Goal: Task Accomplishment & Management: Complete application form

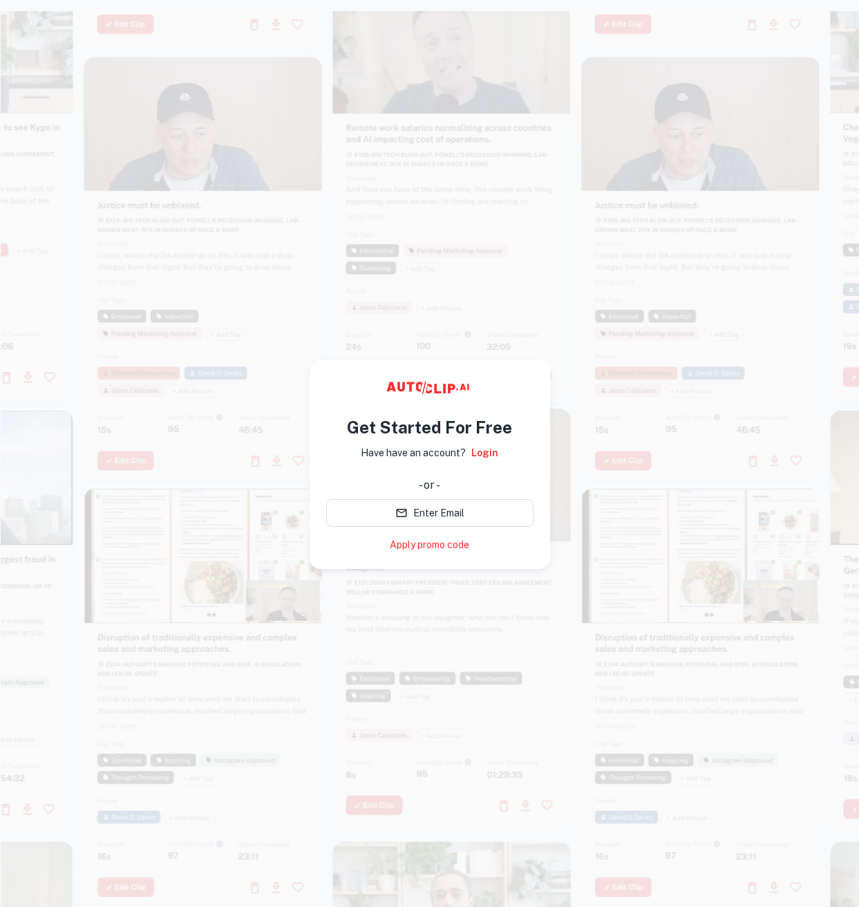
click at [626, 304] on div at bounding box center [701, 268] width 238 height 423
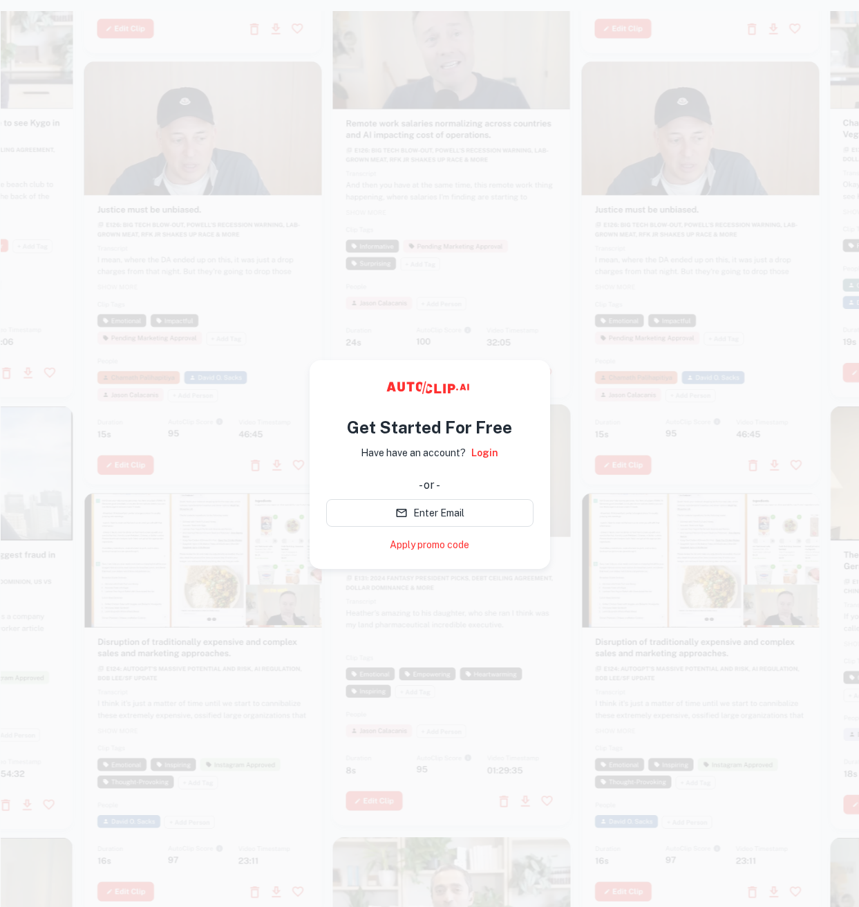
click at [472, 423] on h4 "Get Started For Free" at bounding box center [429, 427] width 165 height 25
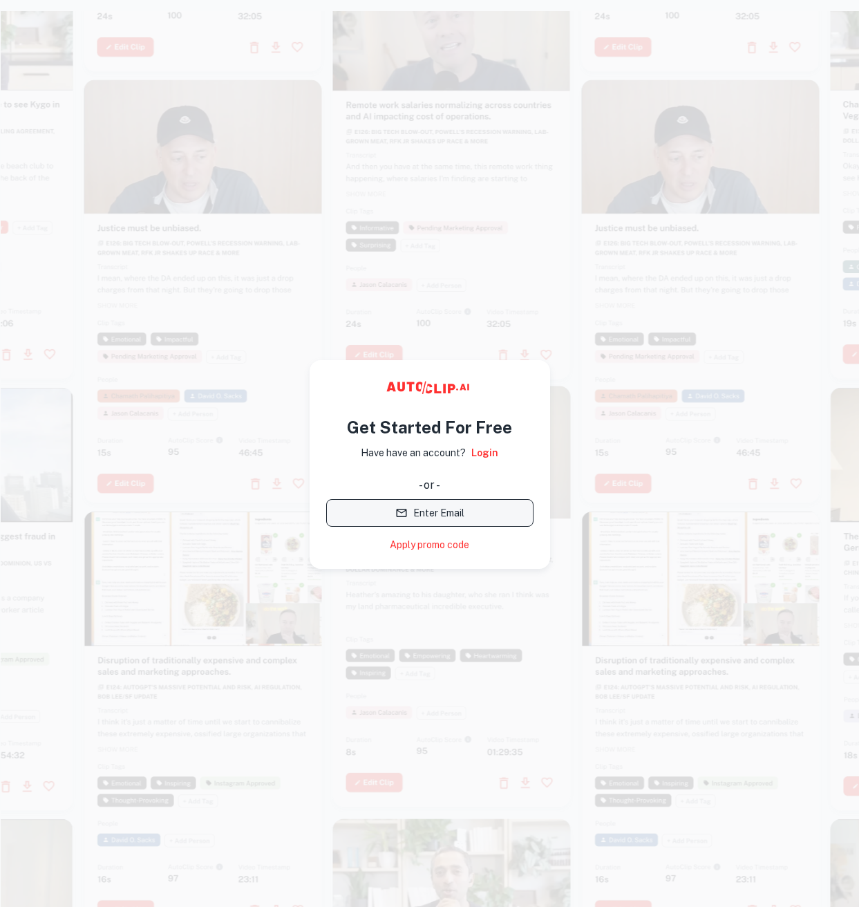
click at [449, 510] on button "Enter Email" at bounding box center [429, 513] width 207 height 28
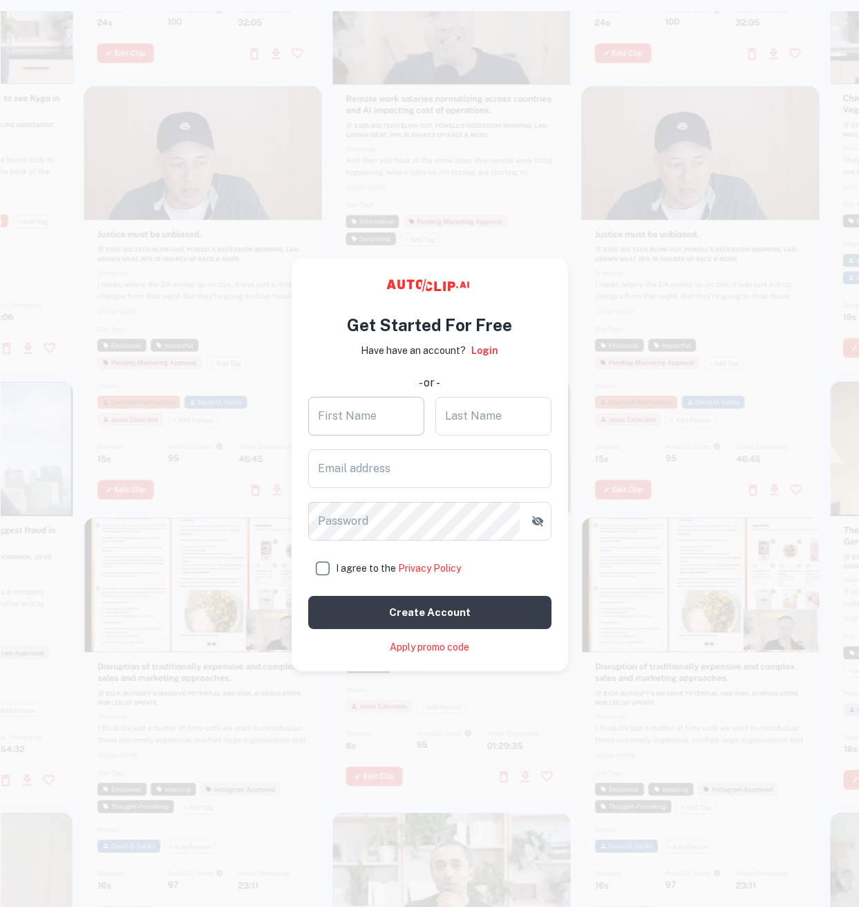
click at [369, 420] on div "First Name First Name" at bounding box center [366, 416] width 116 height 39
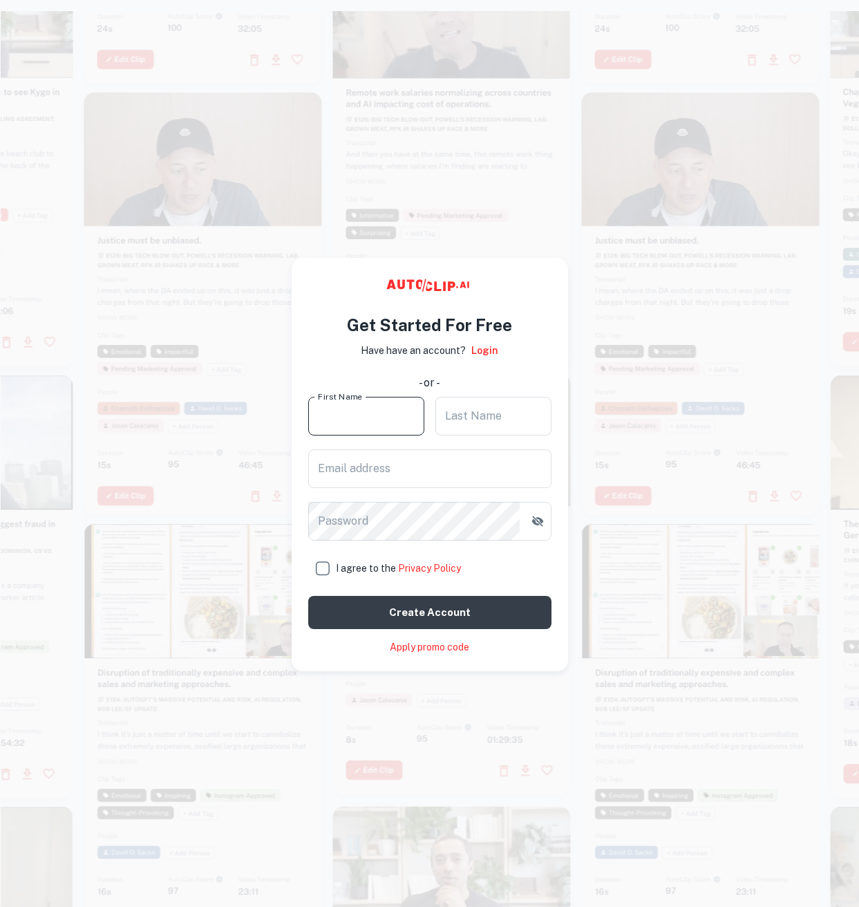
click at [371, 422] on input "First Name" at bounding box center [366, 416] width 116 height 39
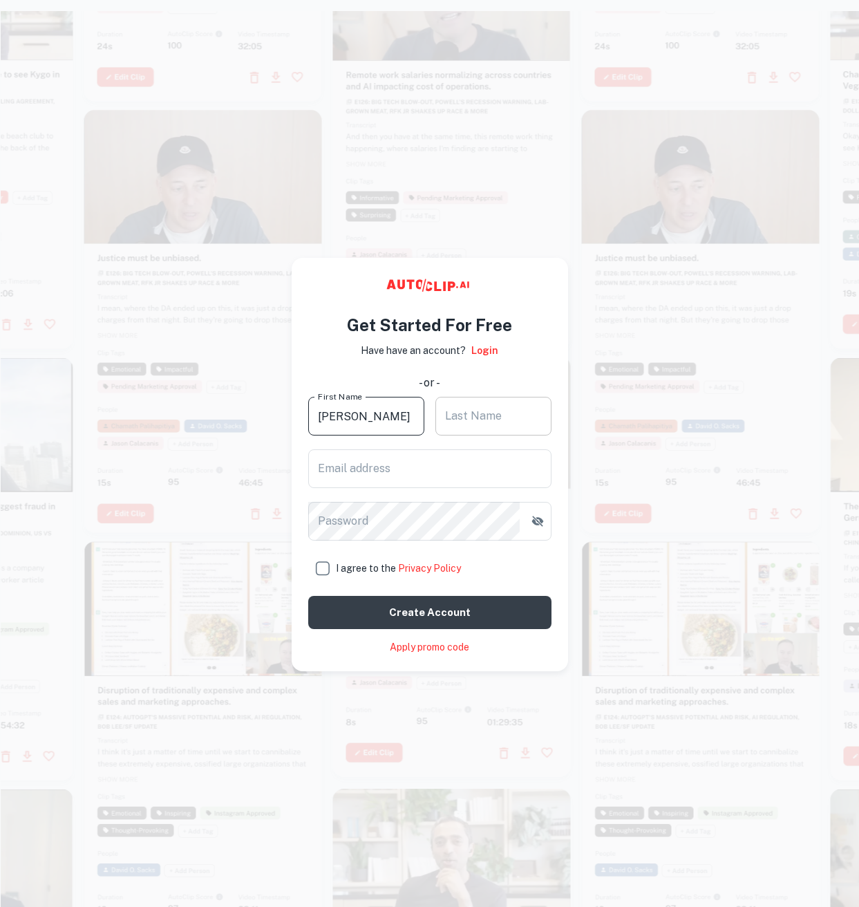
type input "Sean"
click at [485, 423] on div "Last Name Last Name" at bounding box center [494, 416] width 116 height 39
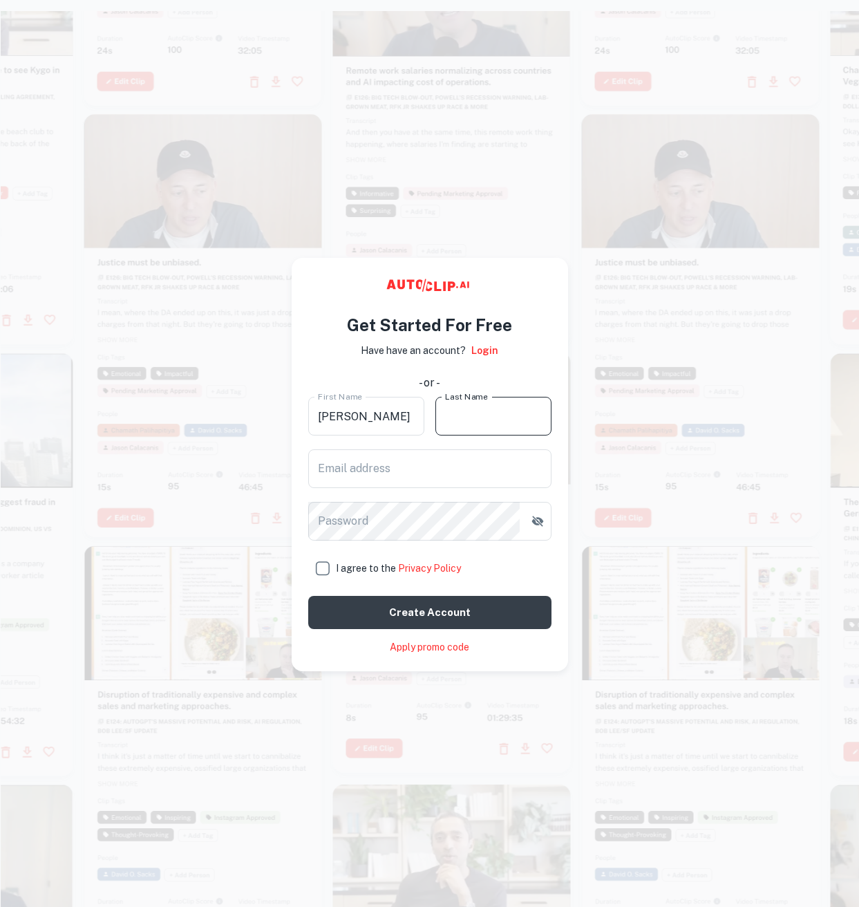
type input "Yang"
type input "sean19910618@gmail.com"
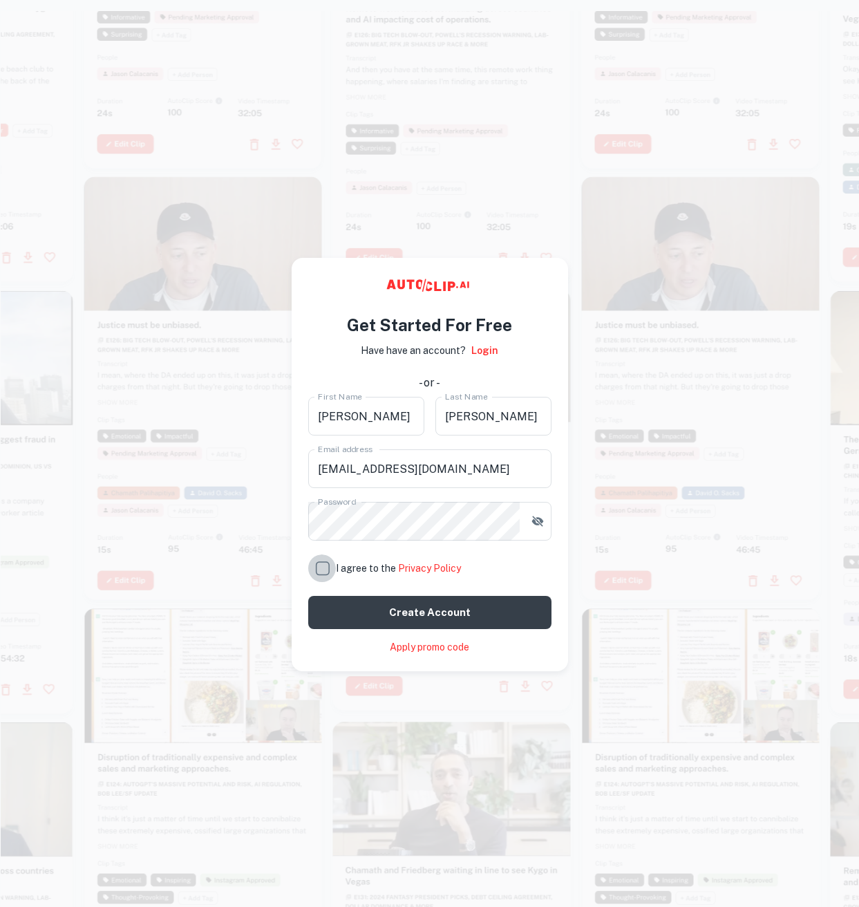
click at [328, 568] on input "I agree to the Privacy Policy" at bounding box center [322, 568] width 28 height 28
checkbox input "true"
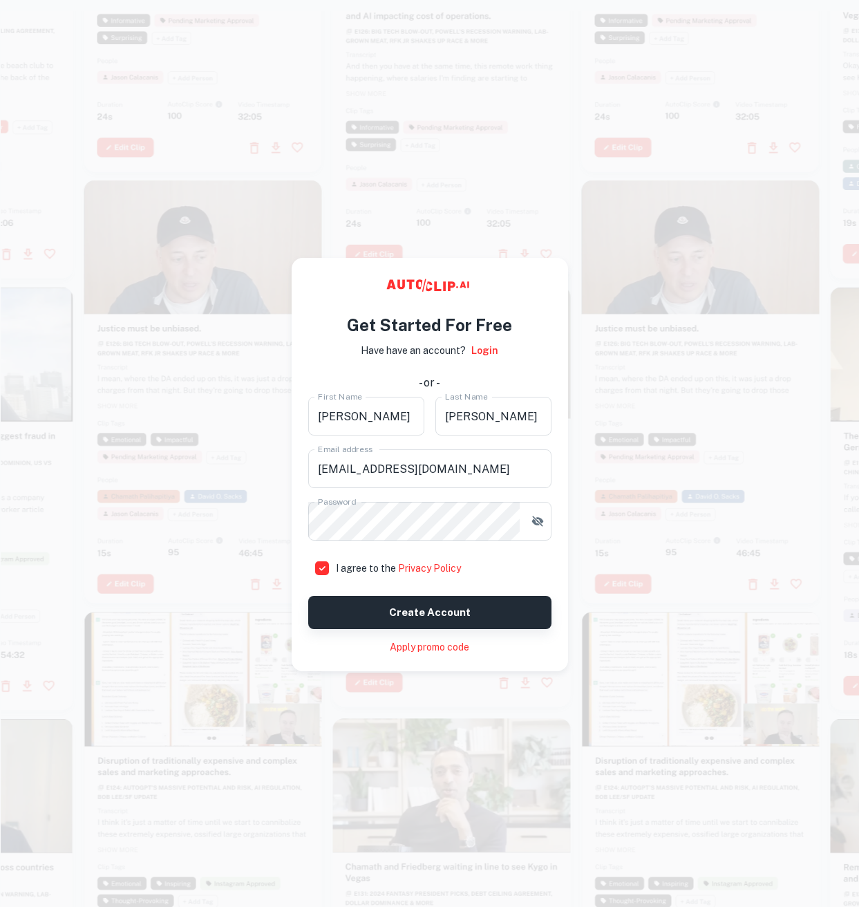
click at [426, 606] on button "Create account" at bounding box center [429, 612] width 243 height 33
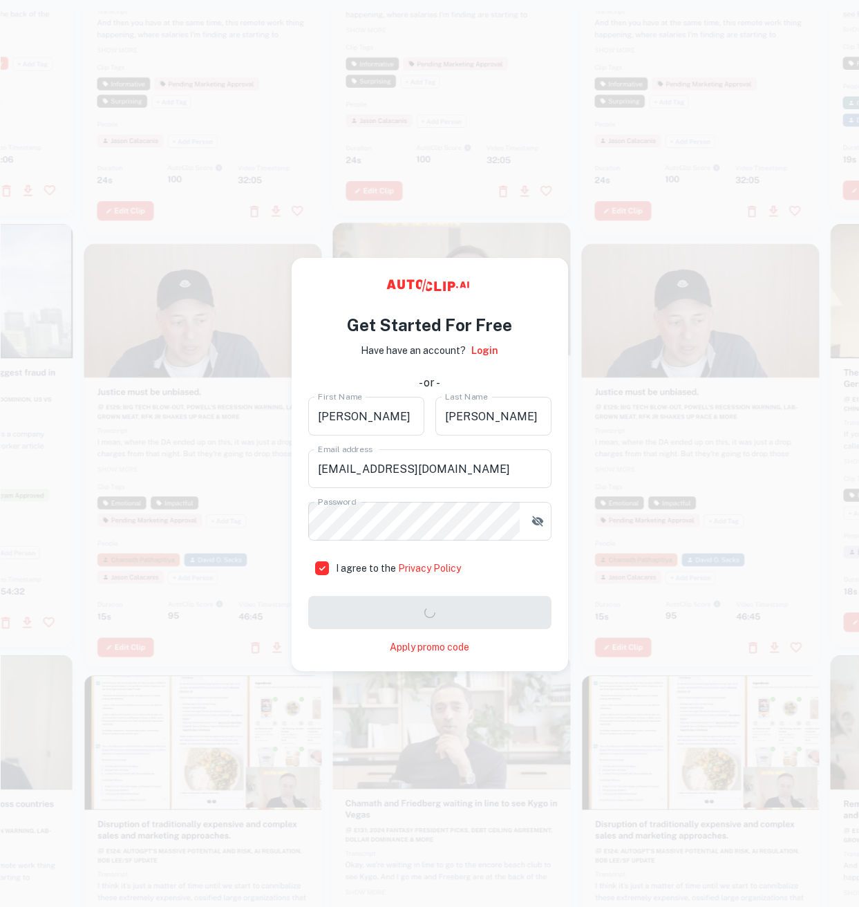
checkbox input "true"
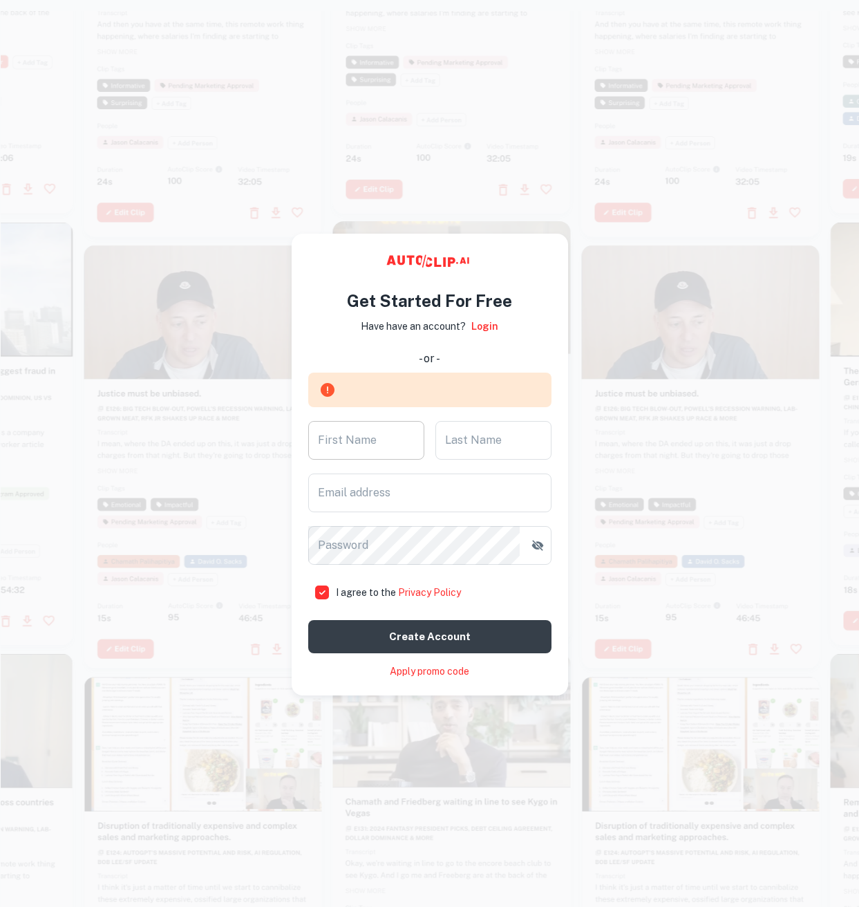
click at [363, 441] on div "First Name First Name" at bounding box center [366, 440] width 116 height 39
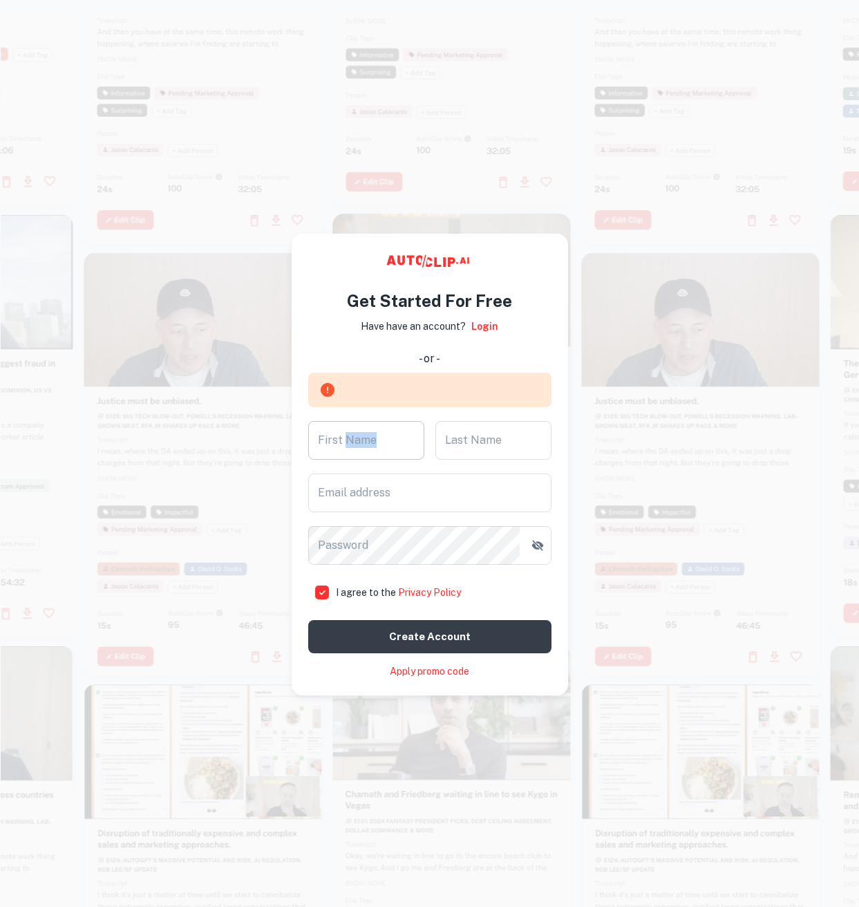
click at [388, 441] on input "First Name" at bounding box center [366, 440] width 116 height 39
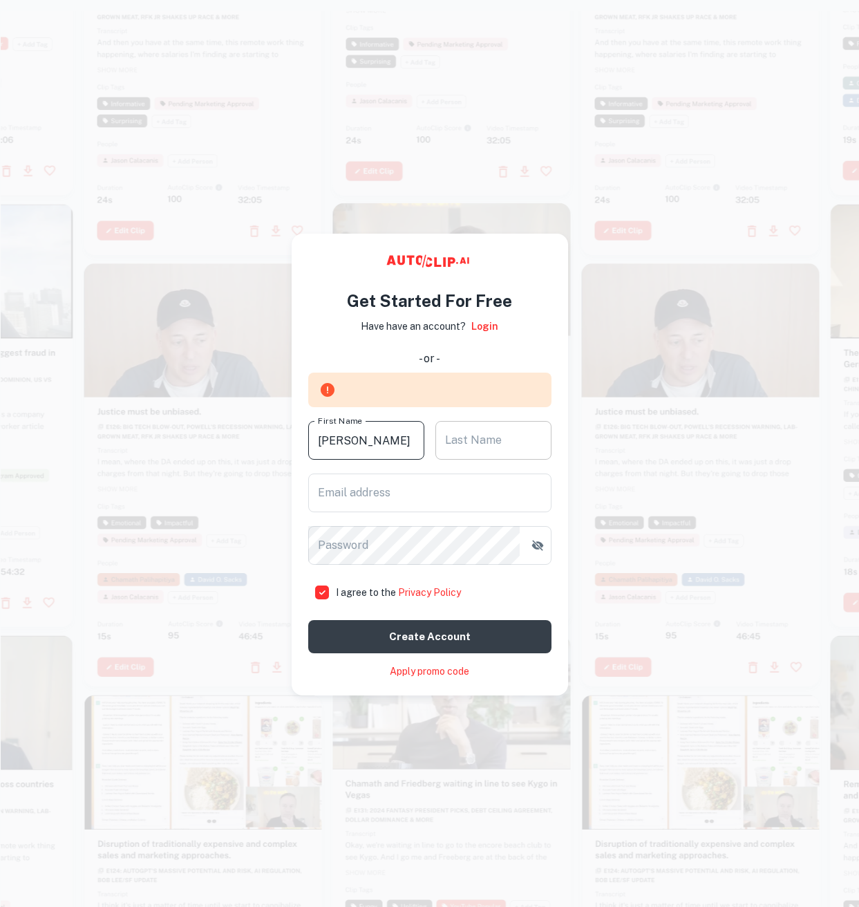
type input "Sean"
click at [477, 450] on input "Last Name" at bounding box center [494, 440] width 116 height 39
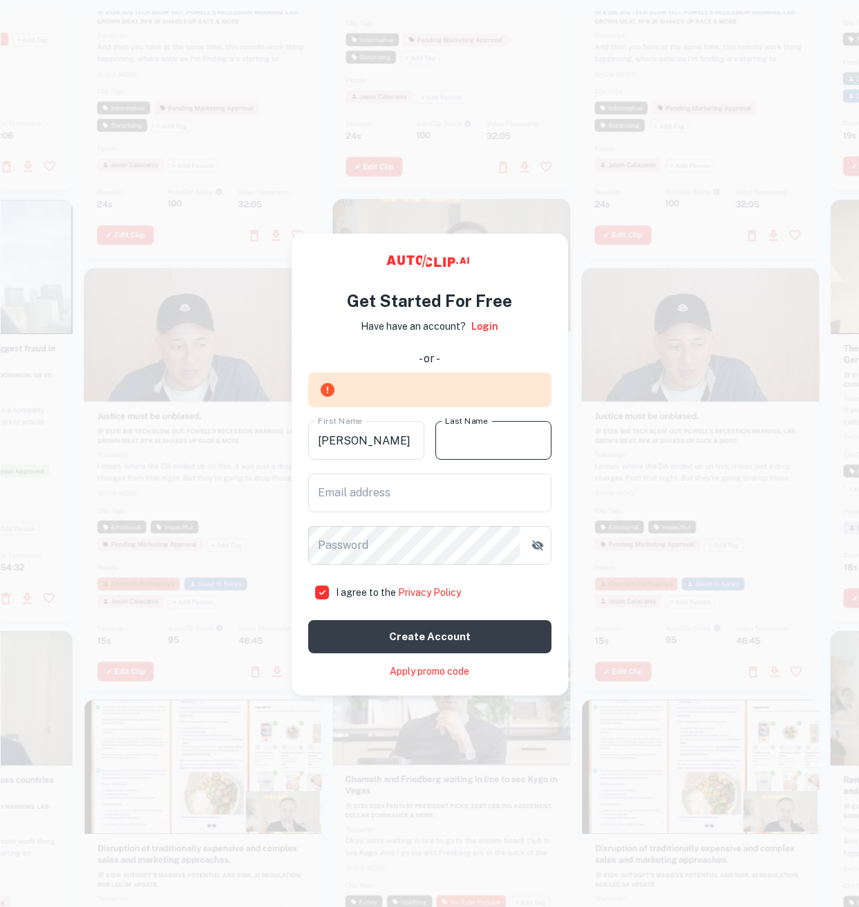
type input "Yang"
type input "sean19910618@gmail.com"
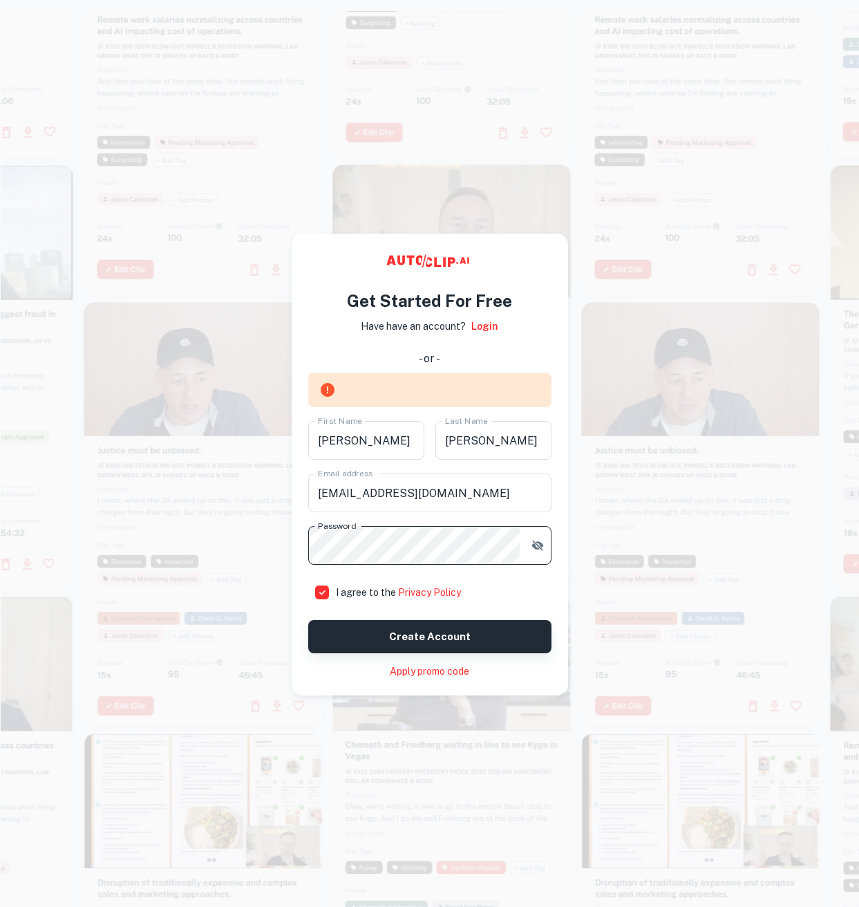
click at [457, 637] on button "Create account" at bounding box center [429, 636] width 243 height 33
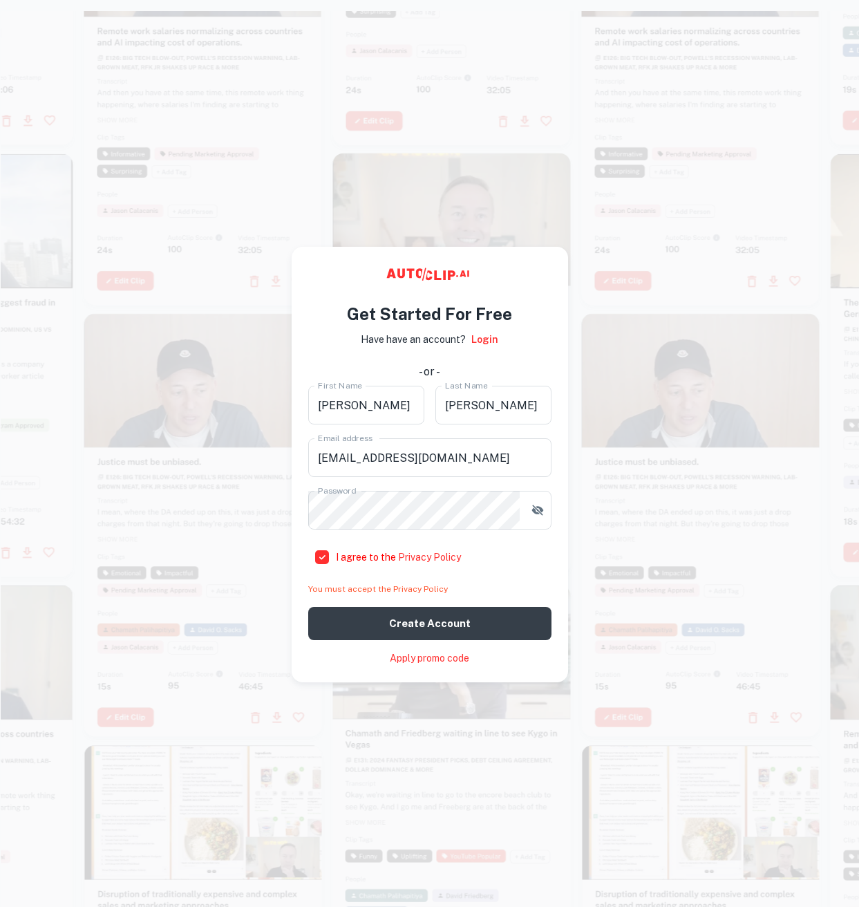
click at [322, 560] on input "I agree to the Privacy Policy" at bounding box center [322, 557] width 28 height 28
checkbox input "true"
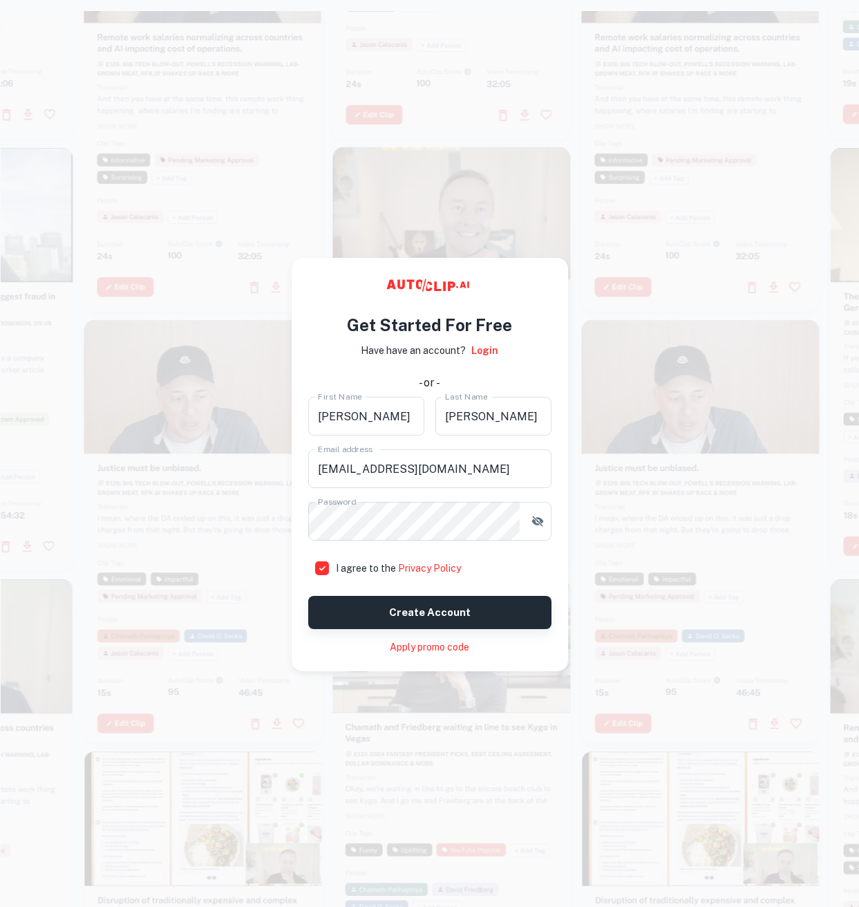
click at [446, 606] on button "Create account" at bounding box center [429, 612] width 243 height 33
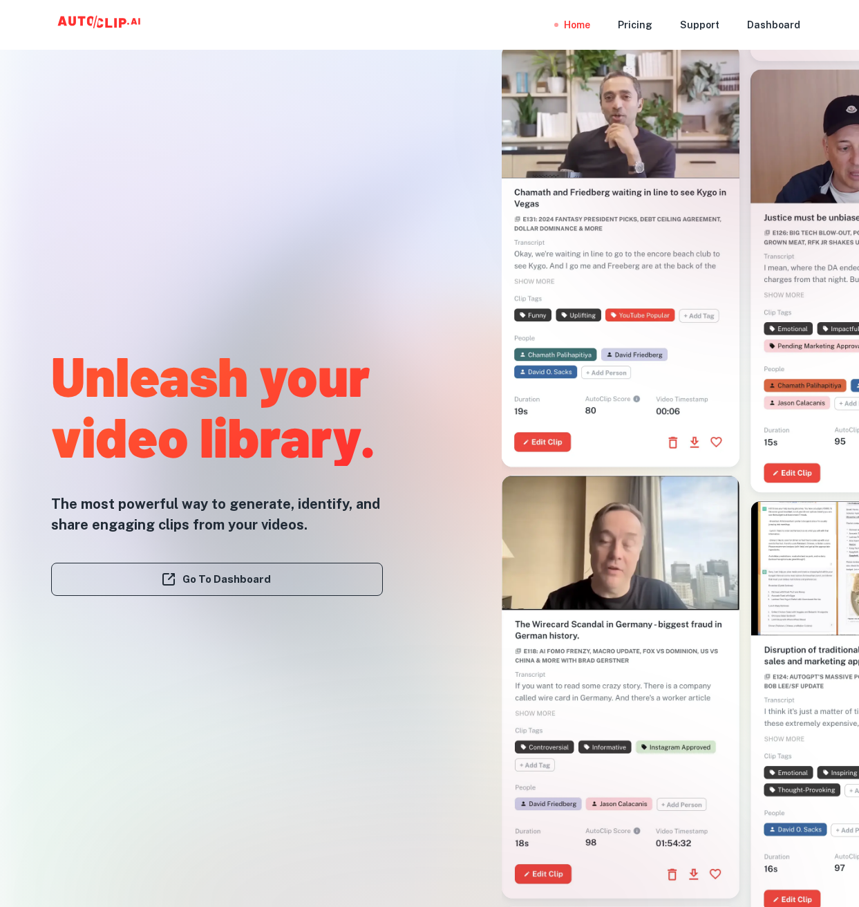
click at [254, 579] on link "Go To Dashboard" at bounding box center [217, 579] width 332 height 33
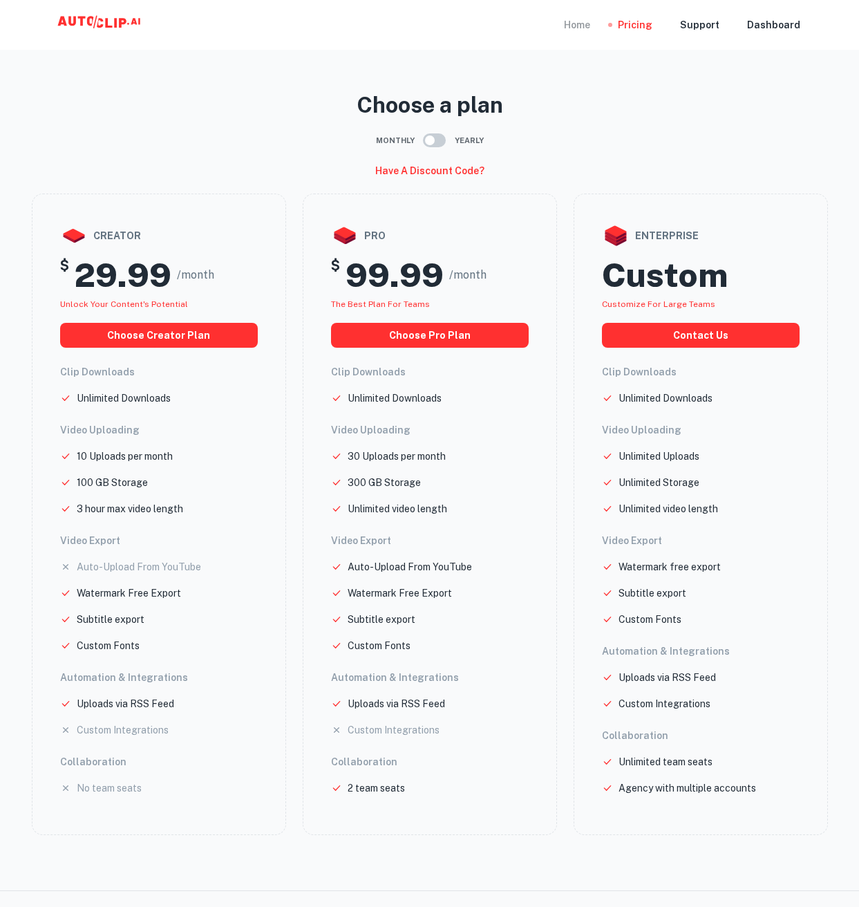
click at [582, 30] on div "Home" at bounding box center [577, 25] width 26 height 50
